Goal: Navigation & Orientation: Find specific page/section

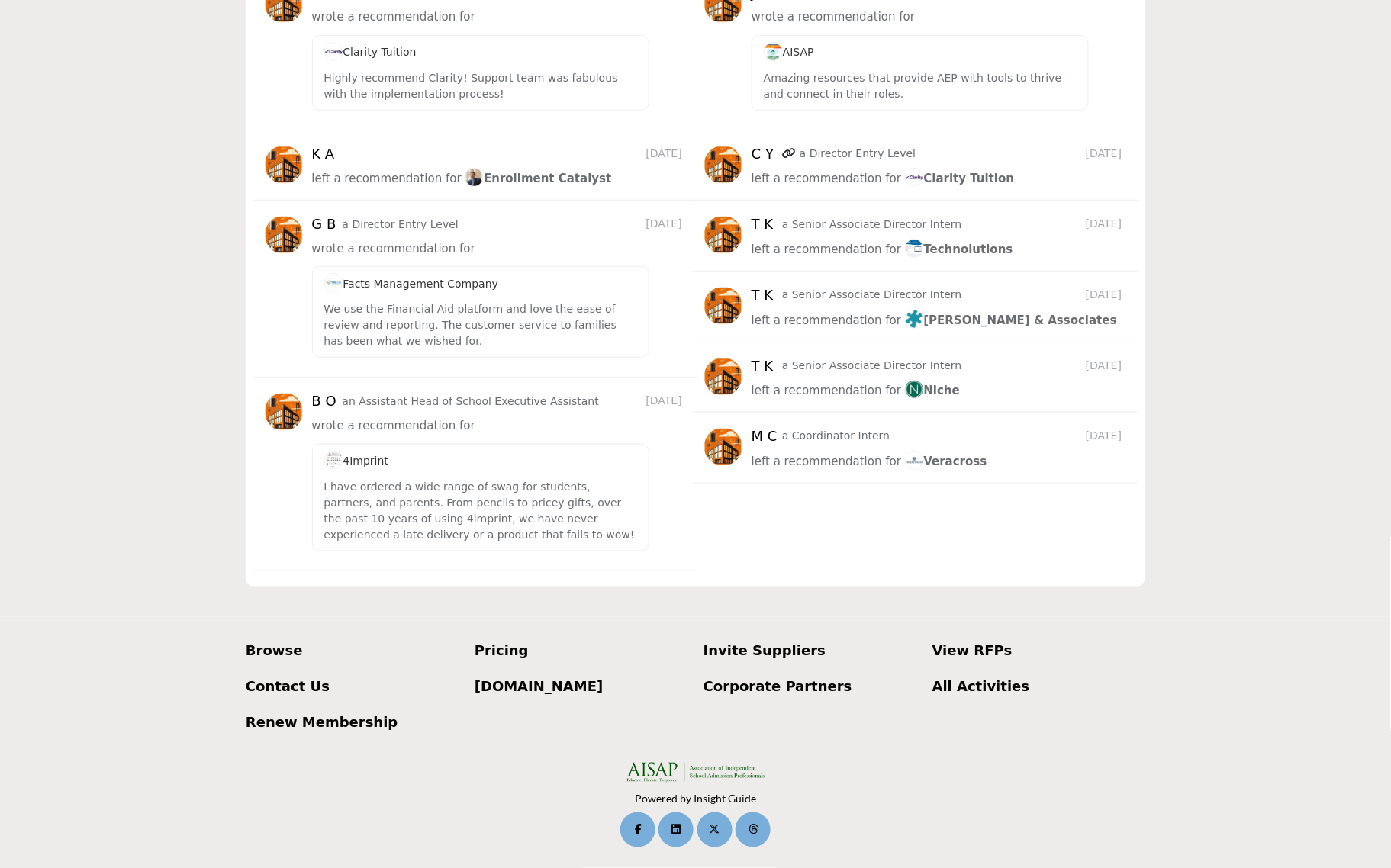
scroll to position [1988, 0]
click at [779, 687] on p "Corporate Partners" at bounding box center [809, 686] width 213 height 21
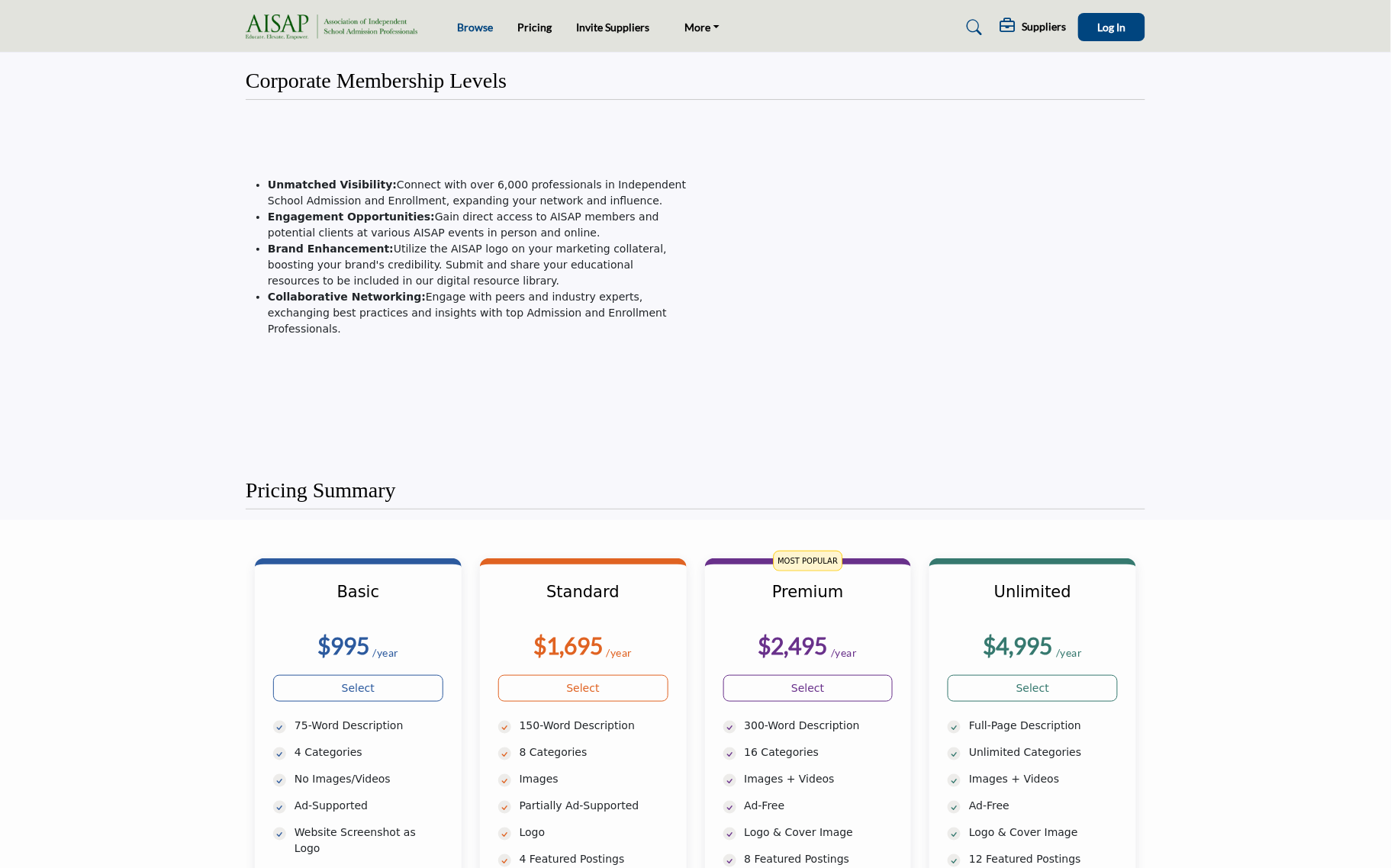
click at [478, 21] on link "Browse" at bounding box center [475, 26] width 36 height 13
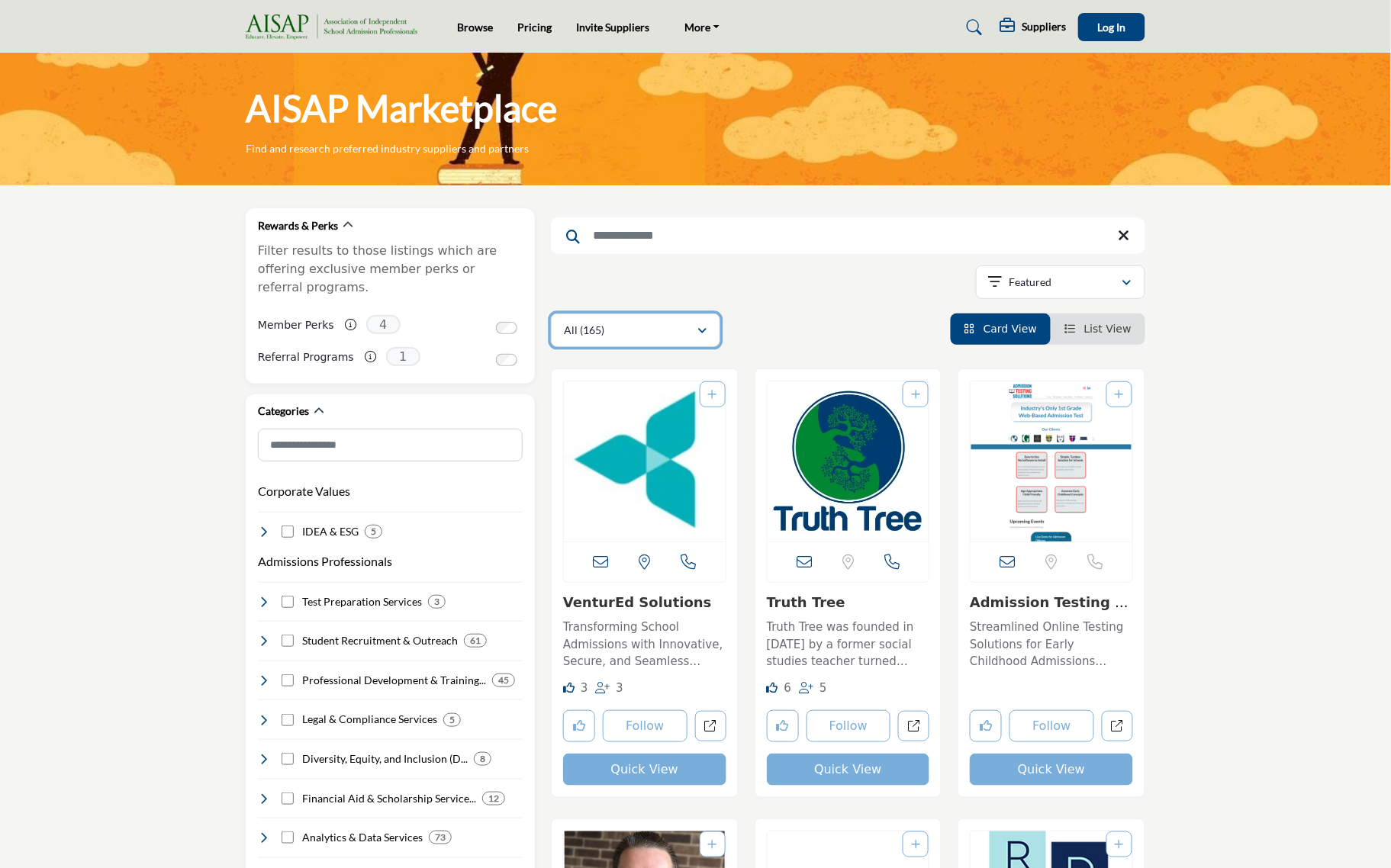
click at [702, 332] on icon "button" at bounding box center [701, 331] width 9 height 10
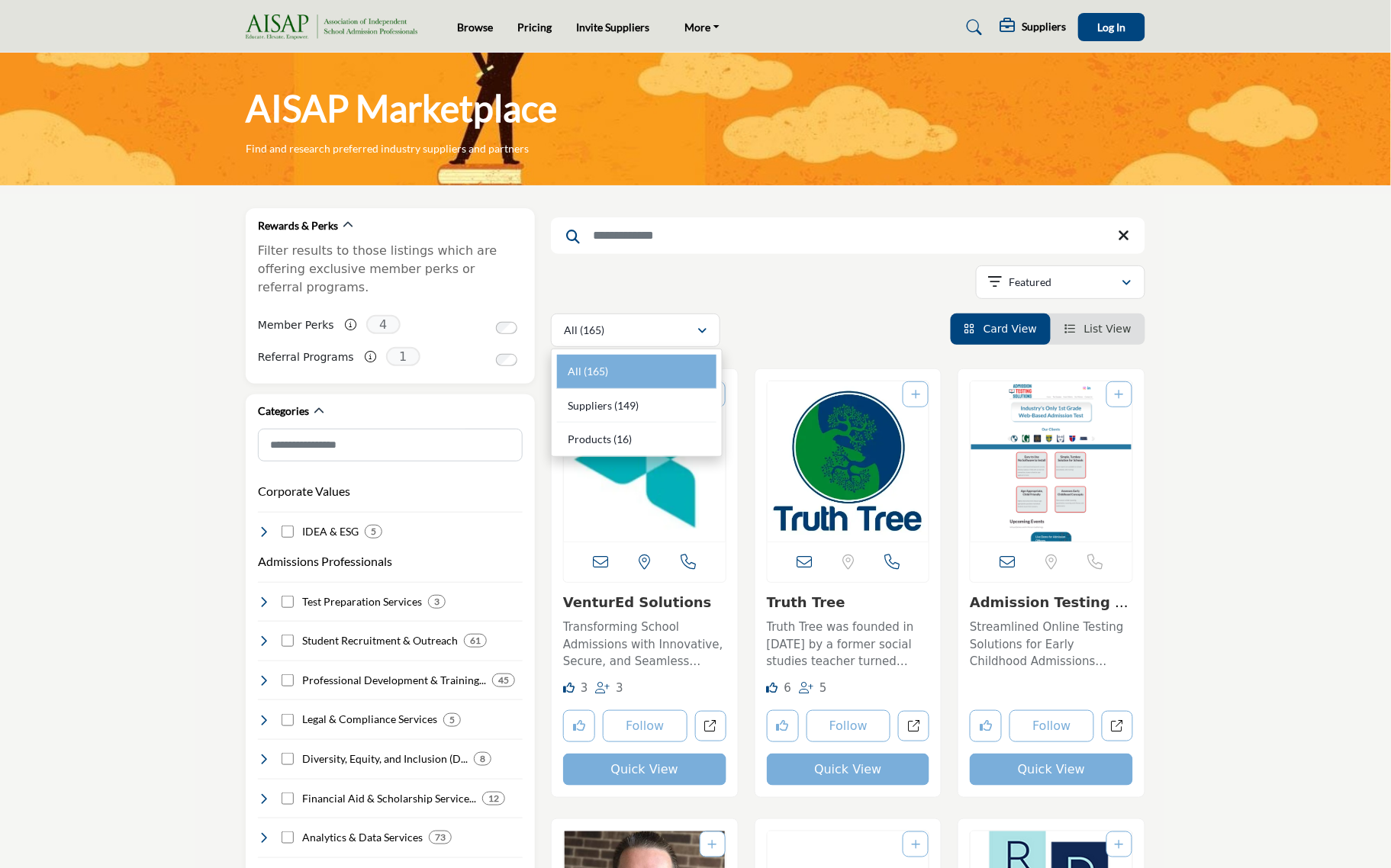
click at [806, 283] on div "Showing 42 results out of 165" at bounding box center [848, 285] width 595 height 39
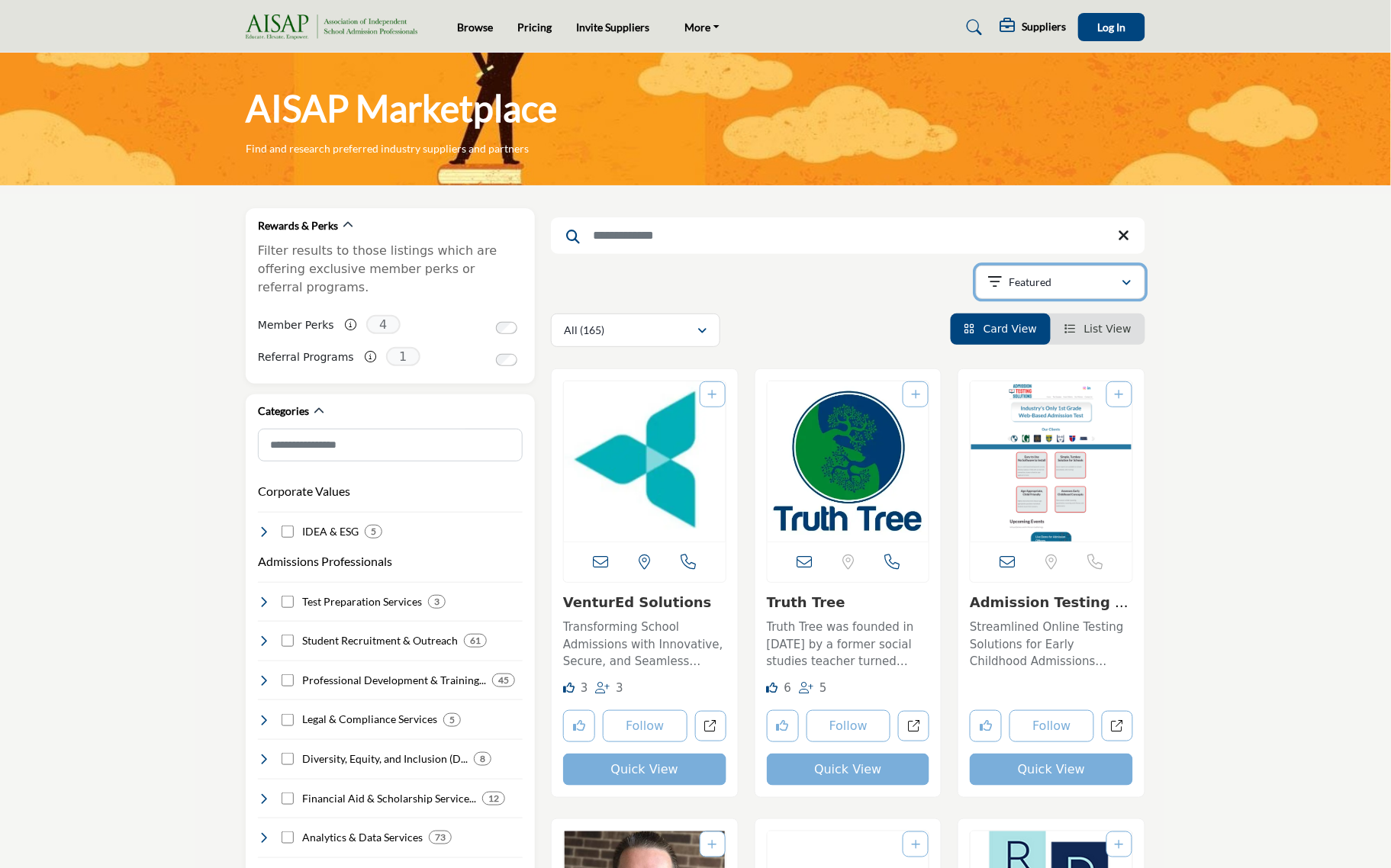
click at [1130, 282] on icon "button" at bounding box center [1126, 283] width 9 height 10
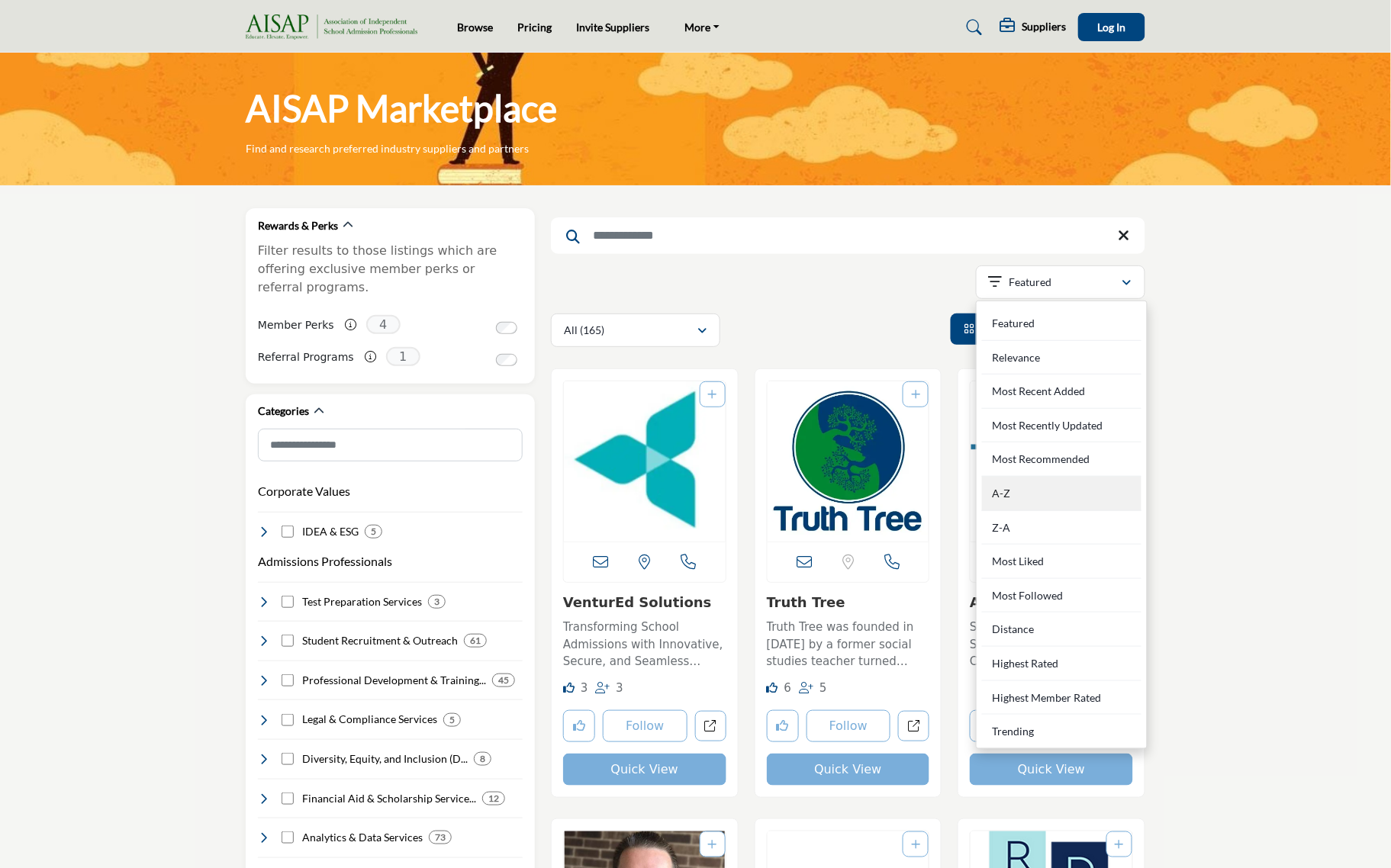
click at [1036, 497] on div "A-Z" at bounding box center [1061, 494] width 160 height 34
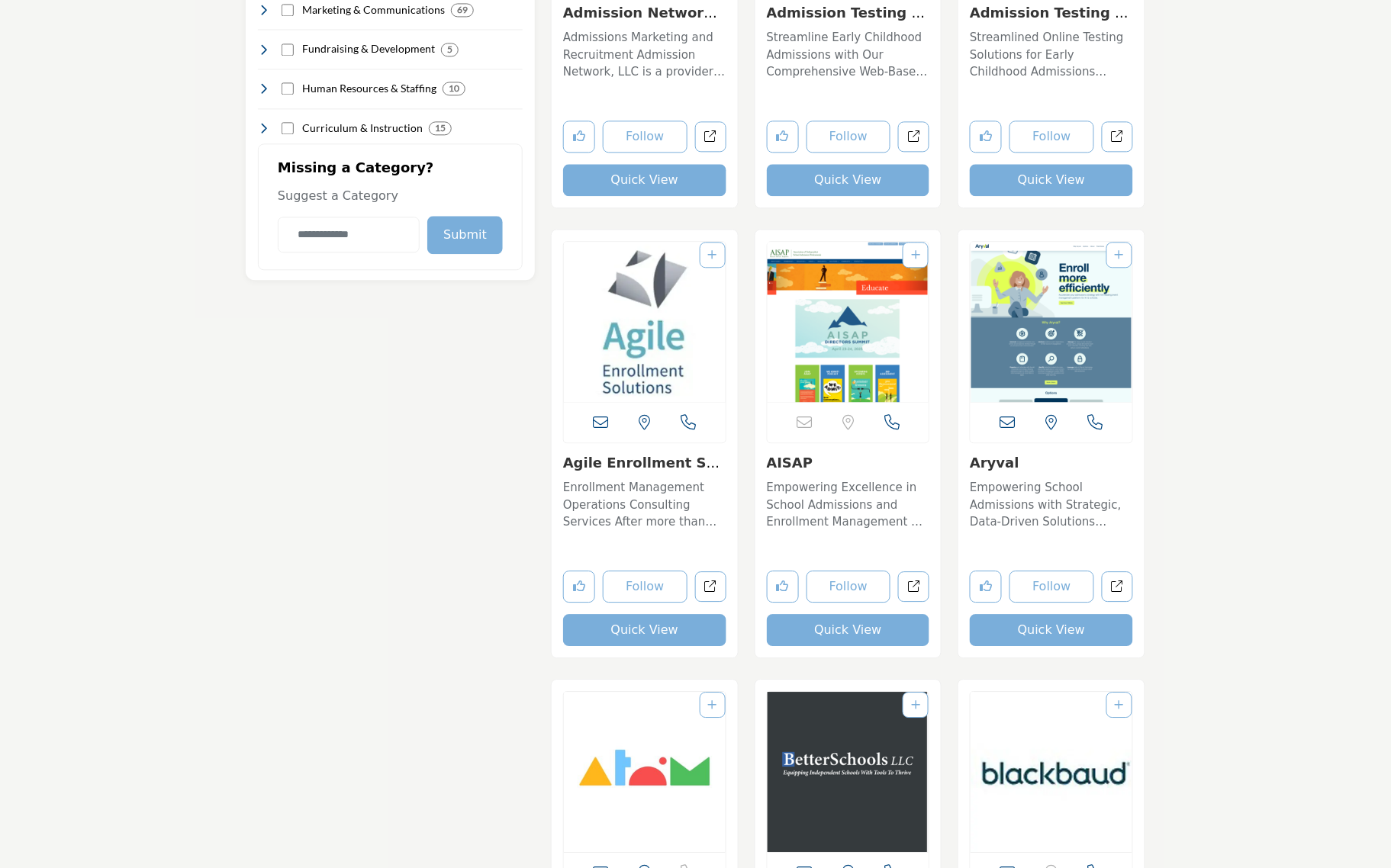
scroll to position [1049, 0]
